Goal: Transaction & Acquisition: Purchase product/service

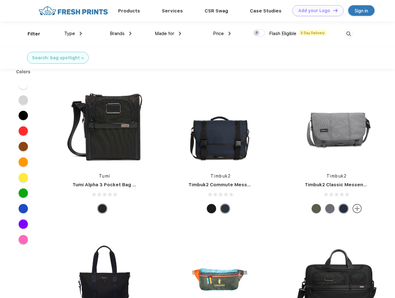
scroll to position [0, 0]
click at [316, 11] on link "Add your Logo Design Tool" at bounding box center [317, 10] width 51 height 11
click at [0, 0] on div "Design Tool" at bounding box center [0, 0] width 0 height 0
click at [333, 10] on link "Add your Logo Design Tool" at bounding box center [317, 10] width 51 height 11
click at [30, 34] on div "Filter" at bounding box center [34, 33] width 13 height 7
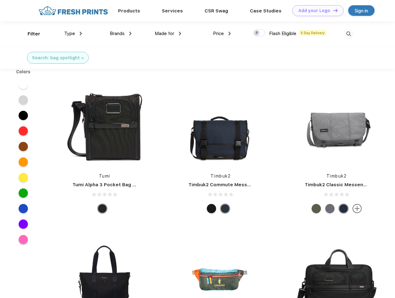
click at [73, 33] on span "Type" at bounding box center [69, 34] width 11 height 6
click at [121, 33] on span "Brands" at bounding box center [117, 34] width 15 height 6
click at [168, 33] on span "Made for" at bounding box center [165, 34] width 20 height 6
click at [222, 33] on span "Price" at bounding box center [218, 34] width 11 height 6
click at [259, 33] on div at bounding box center [259, 32] width 12 height 7
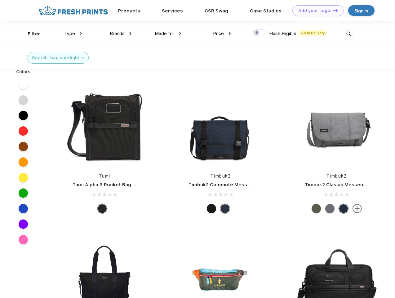
click at [257, 33] on input "checkbox" at bounding box center [255, 31] width 4 height 4
click at [348, 34] on img at bounding box center [348, 34] width 10 height 10
